Goal: Check status: Check status

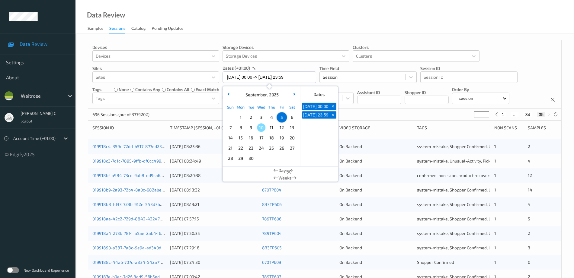
click at [247, 127] on span "9" at bounding box center [251, 127] width 8 height 8
type input "[DATE] 00:00"
type input "*"
click at [247, 127] on span "9" at bounding box center [251, 127] width 8 height 8
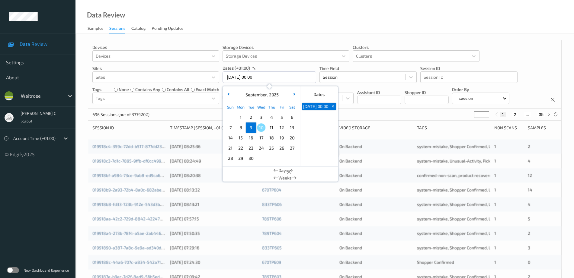
type input "[DATE] 00:00 -> [DATE] 23:59"
click at [307, 27] on div "Data Review Samples Sessions Catalog Pending Updates" at bounding box center [324, 17] width 498 height 34
